Goal: Information Seeking & Learning: Learn about a topic

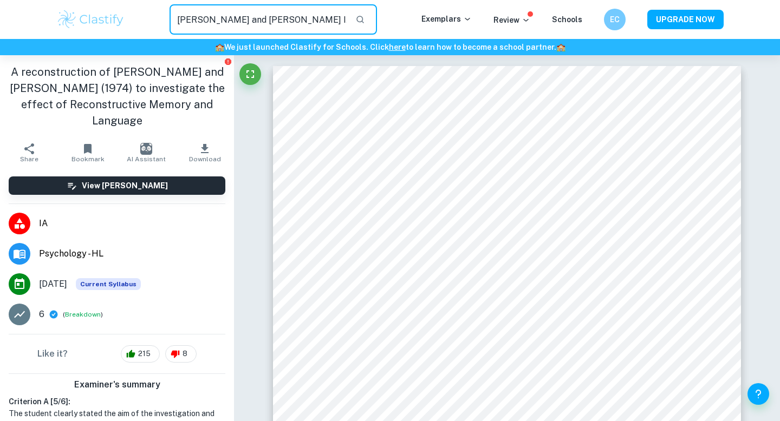
click at [252, 20] on input "Loftus and Palmer IA" at bounding box center [258, 19] width 177 height 30
type input "Loftus and Palmer Psychology IA"
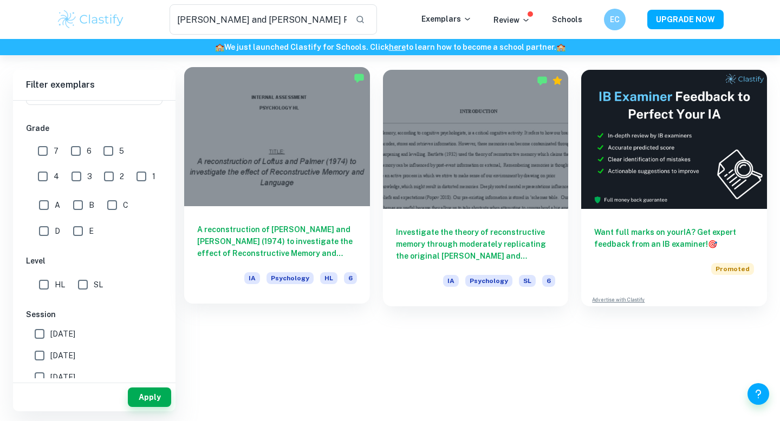
scroll to position [55, 0]
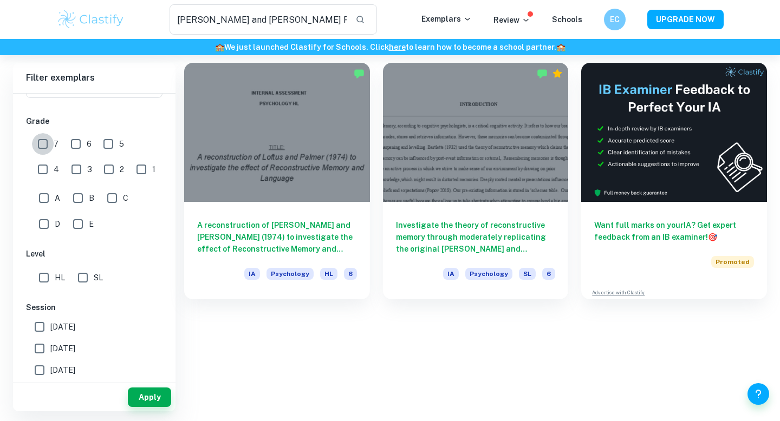
click at [41, 145] on input "7" at bounding box center [43, 144] width 22 height 22
checkbox input "true"
click at [38, 281] on input "HL" at bounding box center [44, 278] width 22 height 22
checkbox input "true"
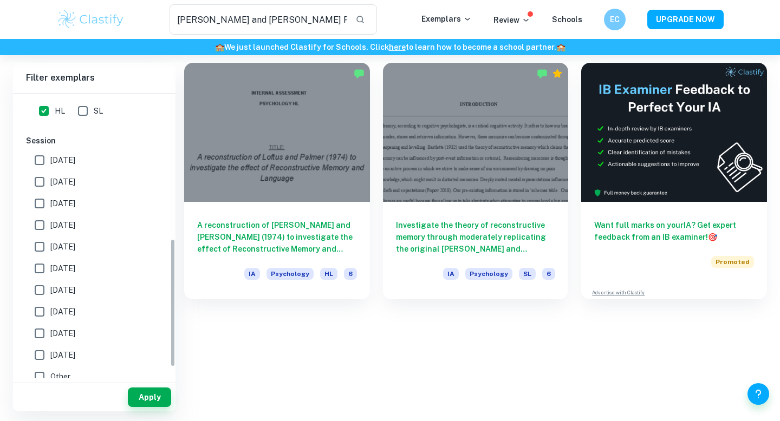
scroll to position [0, 0]
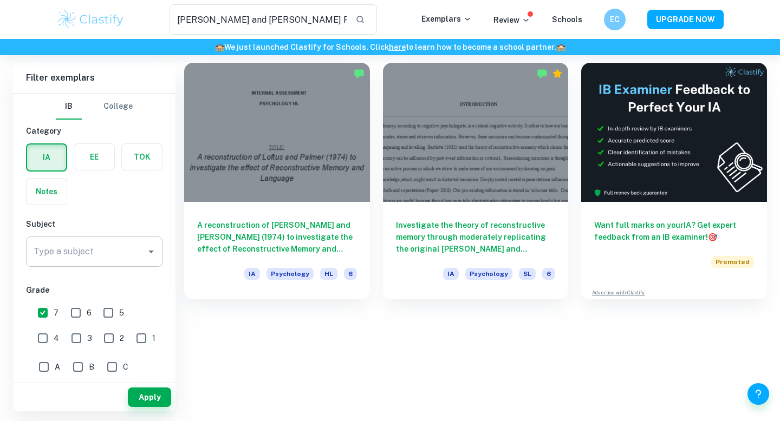
click at [41, 260] on input "Type a subject" at bounding box center [86, 252] width 111 height 21
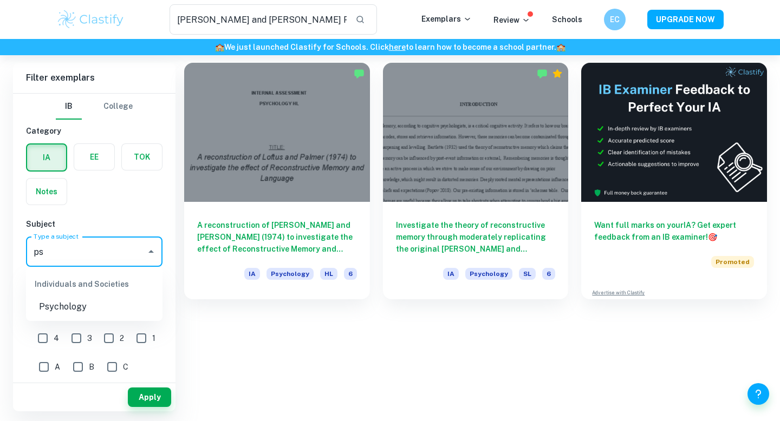
click at [119, 302] on li "Psychology" at bounding box center [94, 307] width 137 height 20
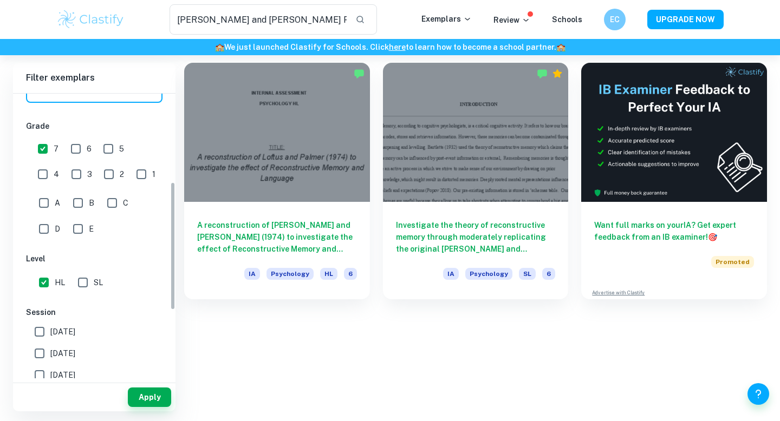
scroll to position [345, 0]
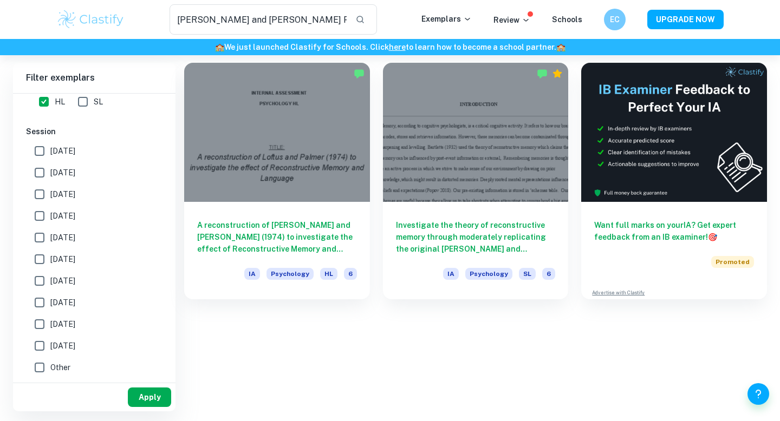
type input "Psychology"
click at [135, 401] on button "Apply" at bounding box center [149, 398] width 43 height 20
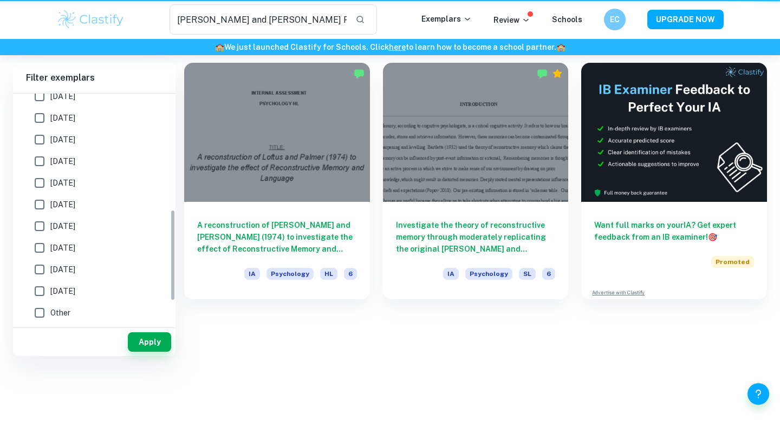
scroll to position [290, 0]
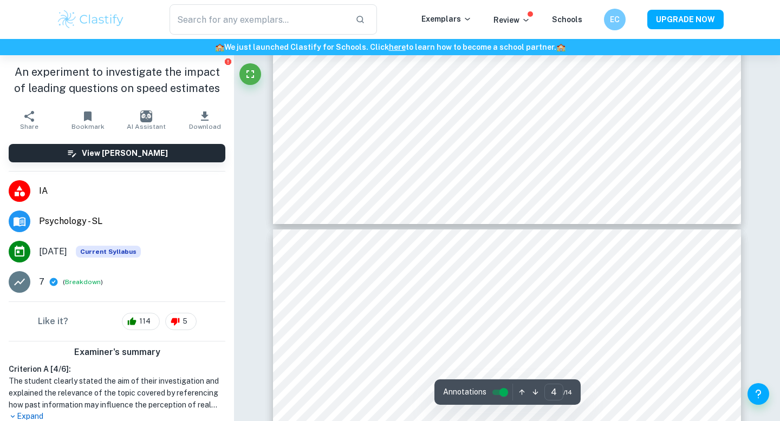
type input "5"
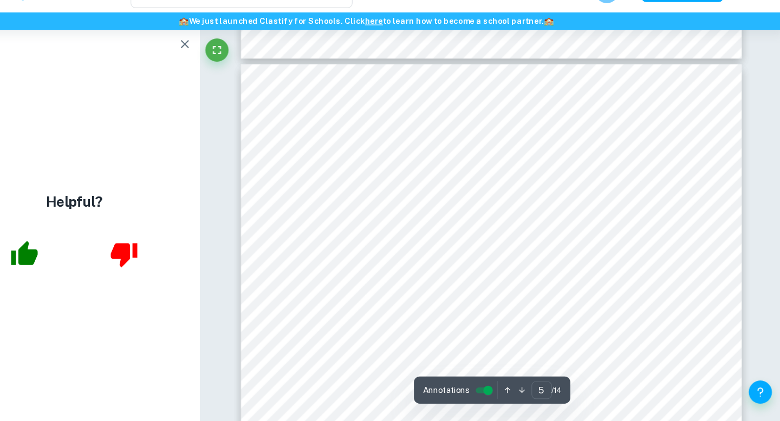
scroll to position [2794, 0]
